Goal: Information Seeking & Learning: Learn about a topic

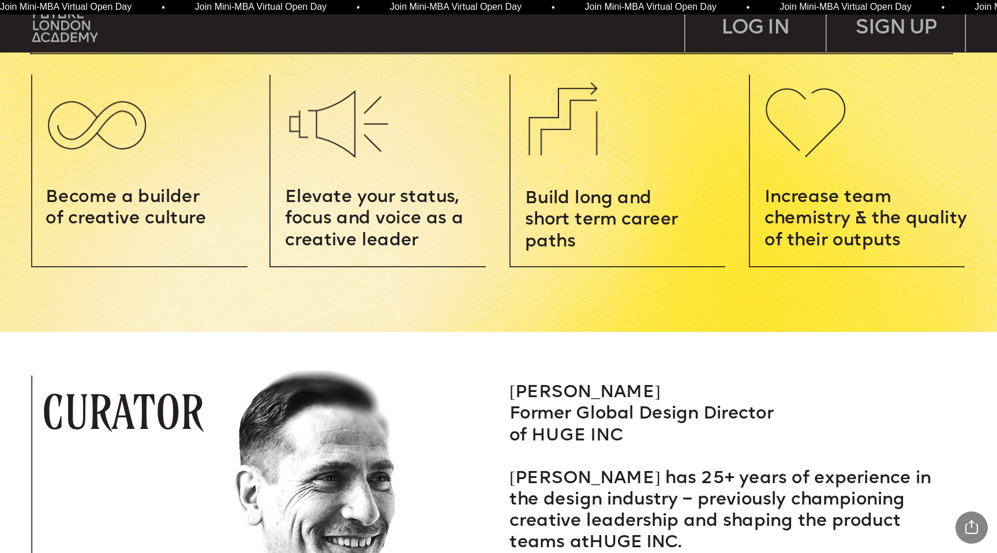
scroll to position [1756, 0]
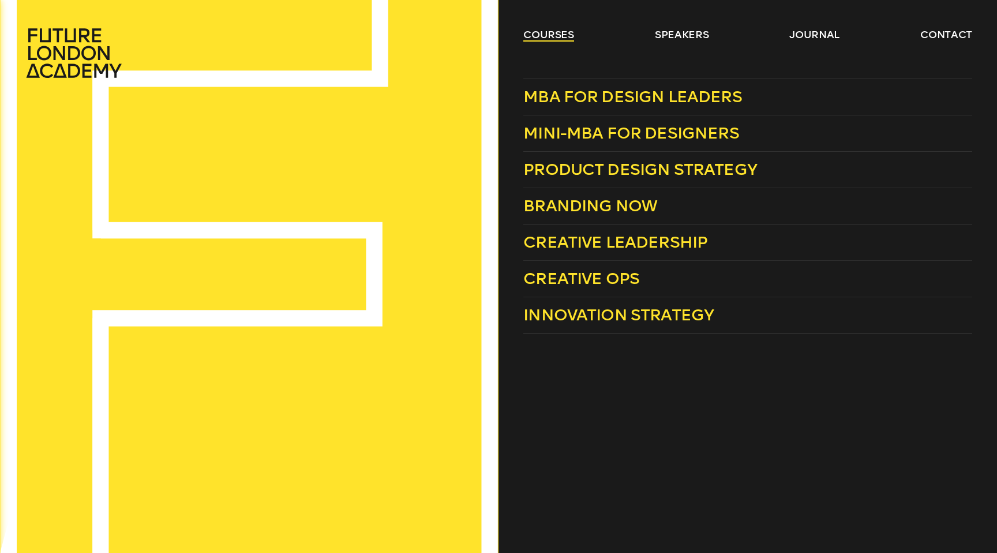
click at [551, 36] on link "courses" at bounding box center [548, 35] width 51 height 14
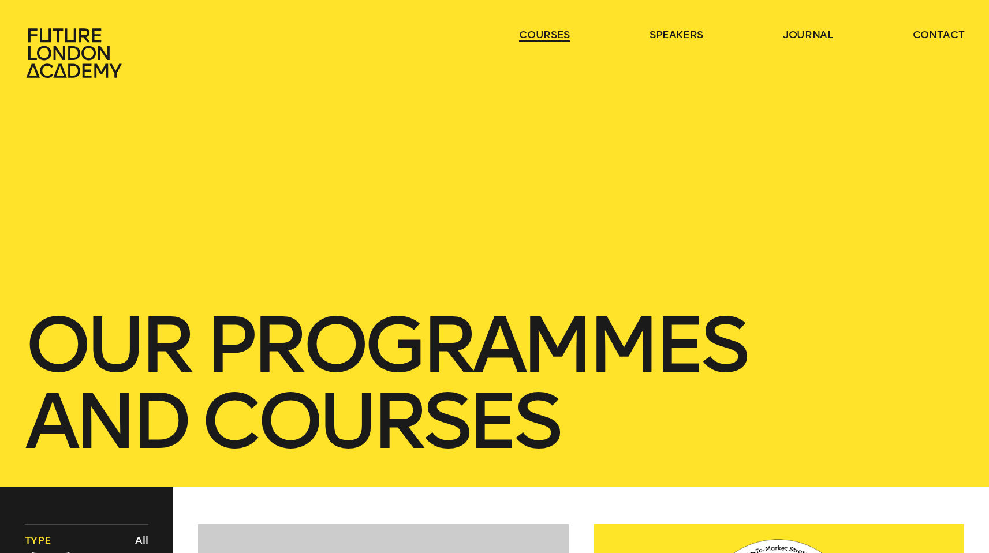
click at [551, 36] on link "courses" at bounding box center [544, 35] width 51 height 14
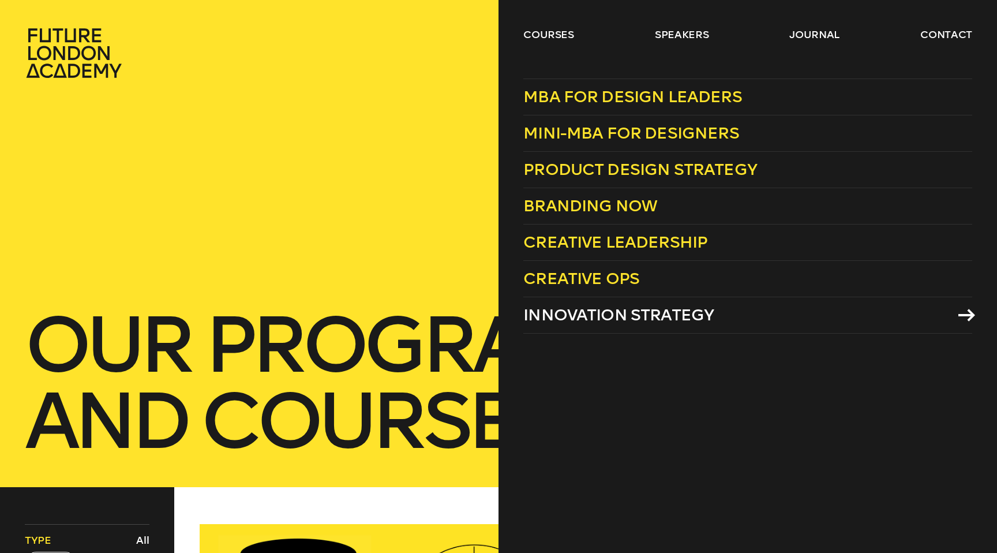
click at [597, 313] on span "Innovation Strategy" at bounding box center [618, 314] width 190 height 19
click at [582, 271] on span "Creative Ops" at bounding box center [581, 278] width 116 height 19
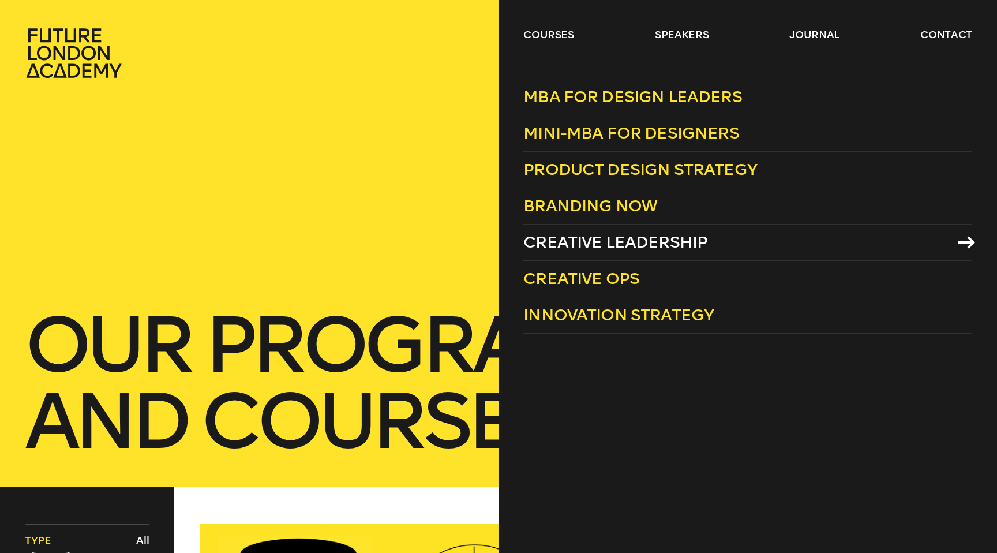
click at [624, 237] on span "Creative Leadership" at bounding box center [615, 242] width 184 height 19
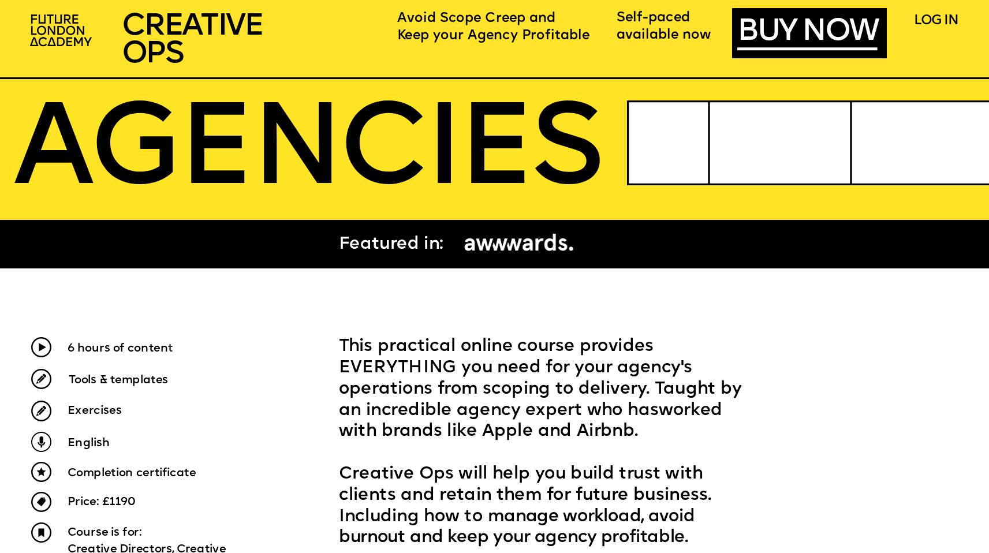
scroll to position [339, 0]
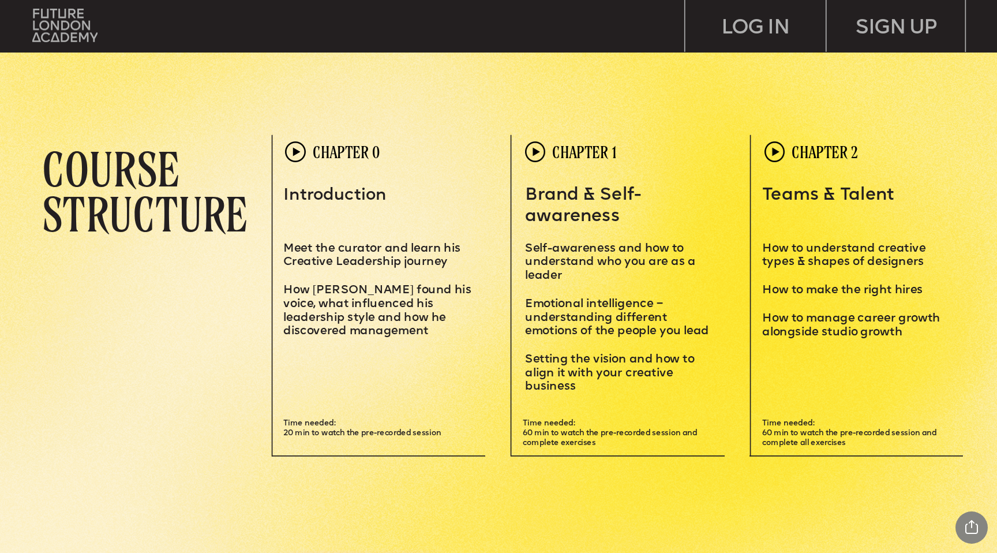
scroll to position [2975, 0]
